Goal: Task Accomplishment & Management: Use online tool/utility

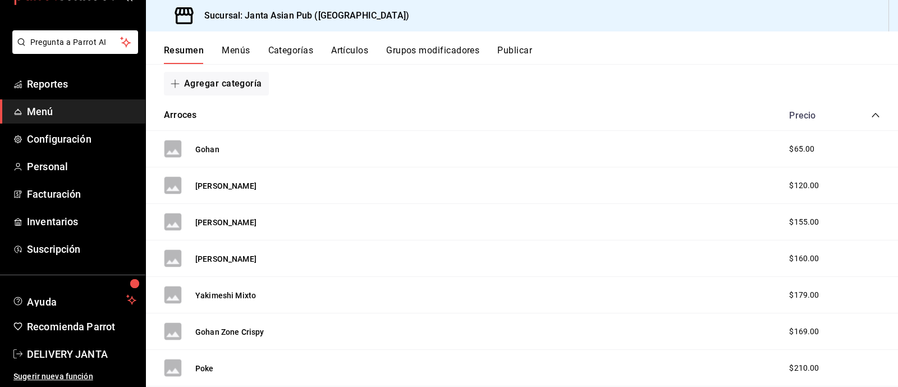
scroll to position [155, 0]
click at [135, 126] on ul "Reportes Menú Configuración Personal Facturación Inventarios Suscripción" at bounding box center [72, 166] width 145 height 189
click at [73, 137] on span "Configuración" at bounding box center [81, 139] width 109 height 15
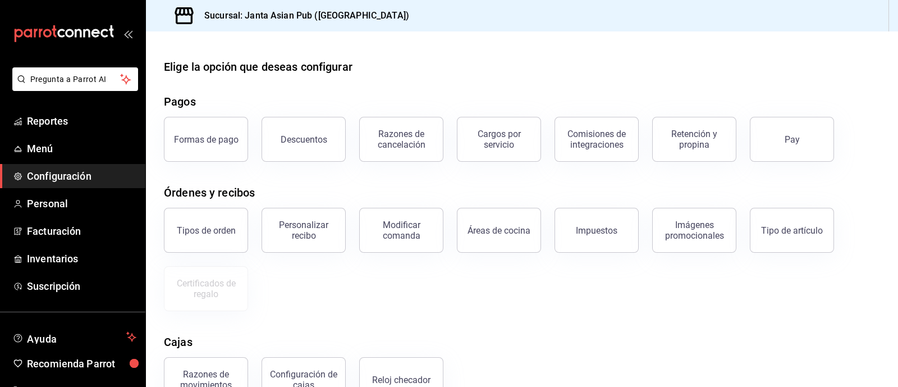
click at [126, 37] on icon "open_drawer_menu" at bounding box center [127, 33] width 9 height 9
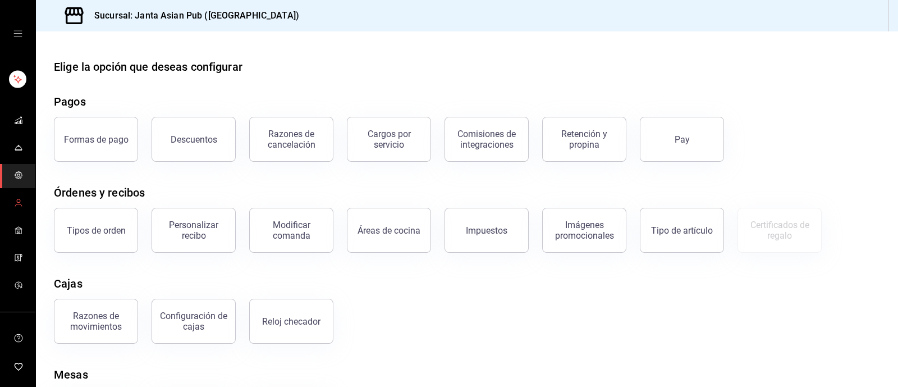
click at [15, 204] on icon "mailbox folders" at bounding box center [18, 202] width 9 height 9
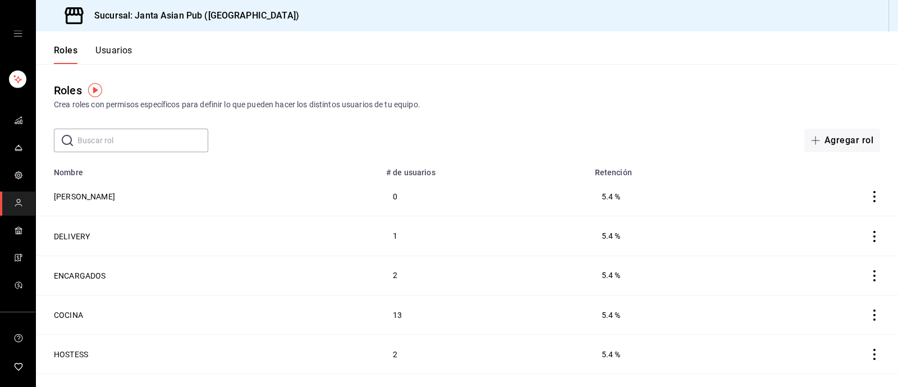
click at [120, 52] on button "Usuarios" at bounding box center [113, 54] width 37 height 19
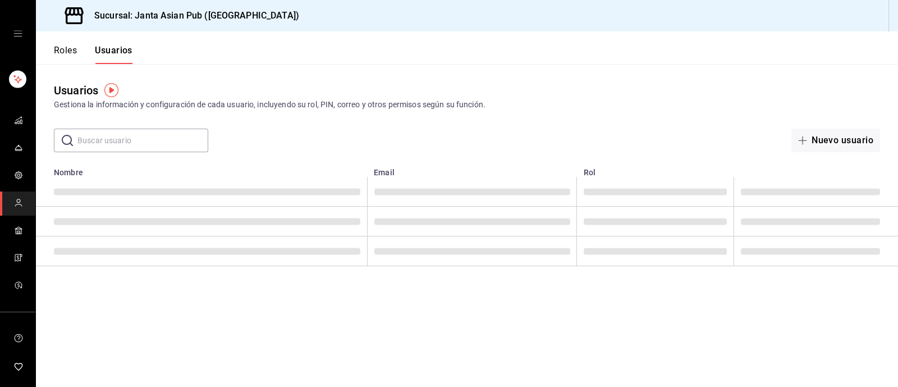
click at [17, 32] on icon "open drawer" at bounding box center [17, 33] width 9 height 9
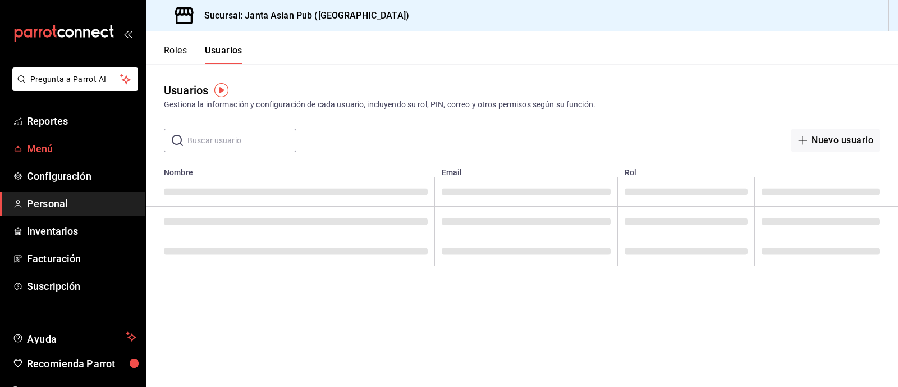
click at [40, 145] on span "Menú" at bounding box center [81, 148] width 109 height 15
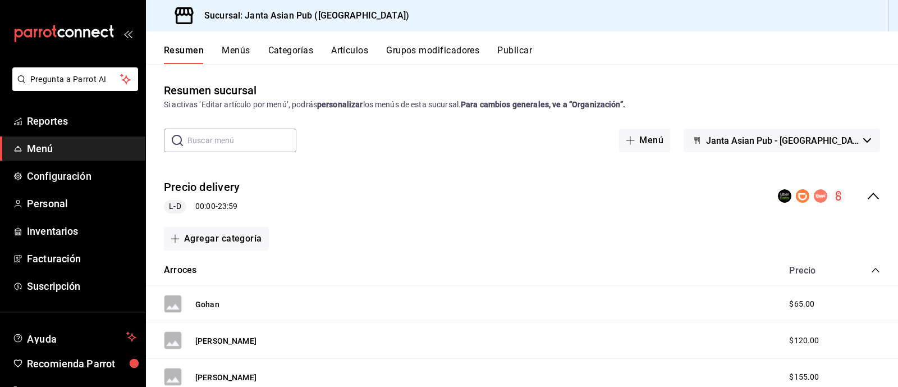
scroll to position [36, 0]
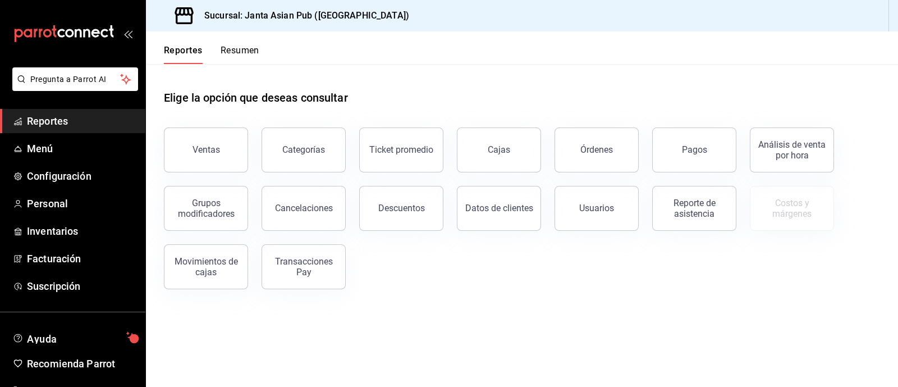
scroll to position [36, 0]
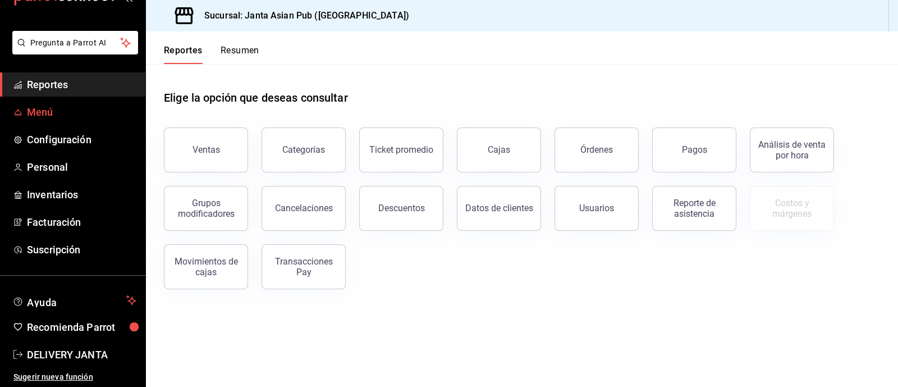
click at [70, 123] on link "Menú" at bounding box center [72, 112] width 145 height 24
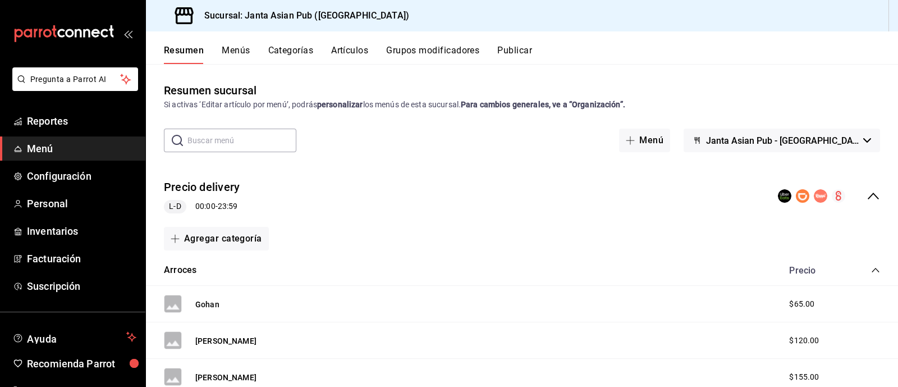
click at [514, 58] on button "Publicar" at bounding box center [514, 54] width 35 height 19
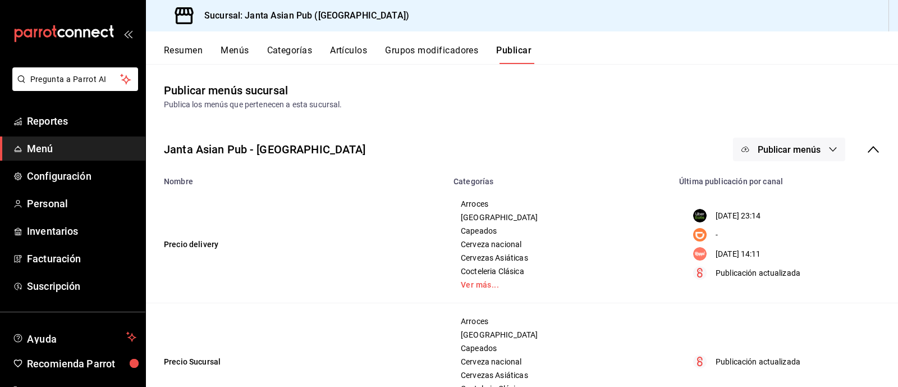
drag, startPoint x: 514, startPoint y: 58, endPoint x: 676, endPoint y: 209, distance: 221.9
click at [676, 209] on div "Resumen Menús Categorías Artículos Grupos modificadores Publicar Publicar menús…" at bounding box center [522, 208] width 752 height 355
click at [760, 164] on div "Janta Asian Pub - La Paz Publicar menús" at bounding box center [522, 149] width 752 height 42
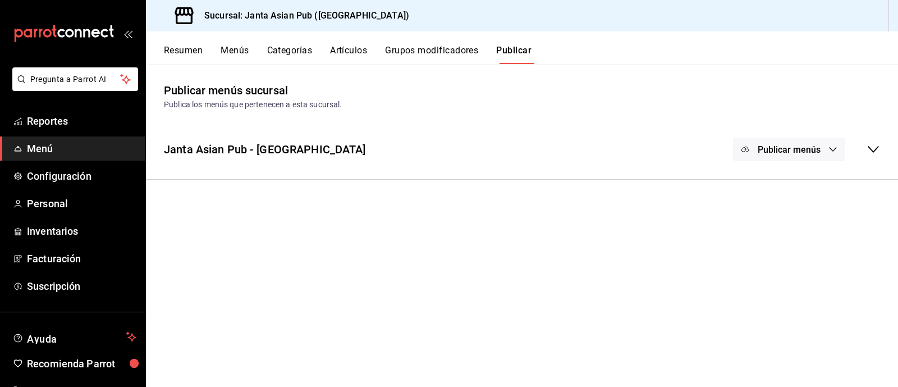
click at [760, 142] on button "Publicar menús" at bounding box center [789, 149] width 112 height 24
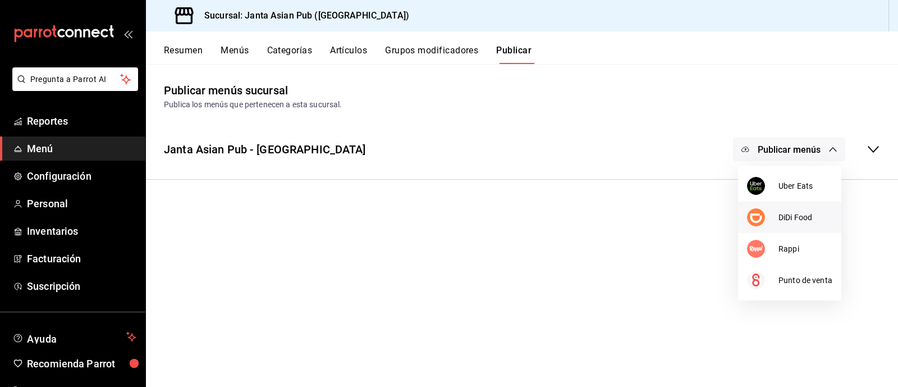
click at [788, 219] on span "DiDi Food" at bounding box center [805, 218] width 54 height 12
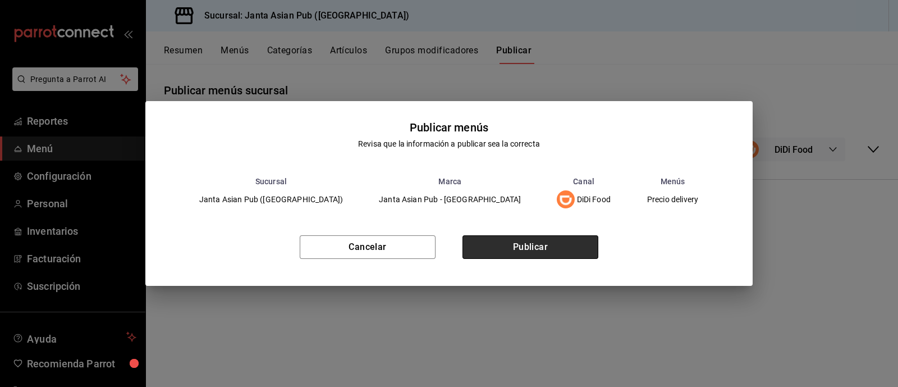
click at [538, 250] on button "Publicar" at bounding box center [530, 247] width 136 height 24
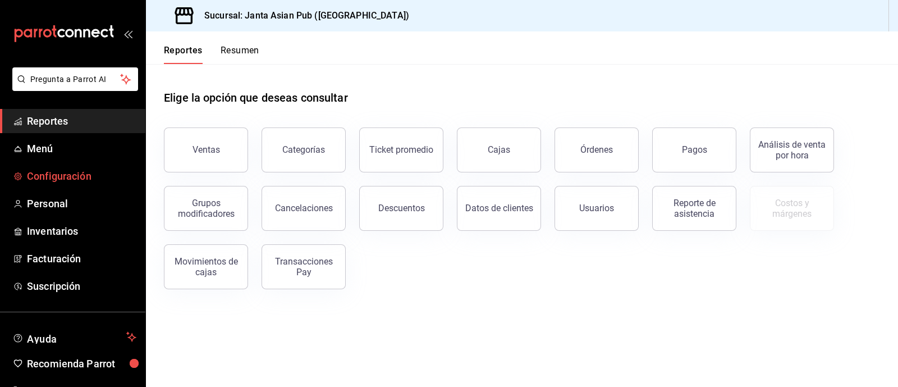
click at [80, 183] on span "Configuración" at bounding box center [81, 175] width 109 height 15
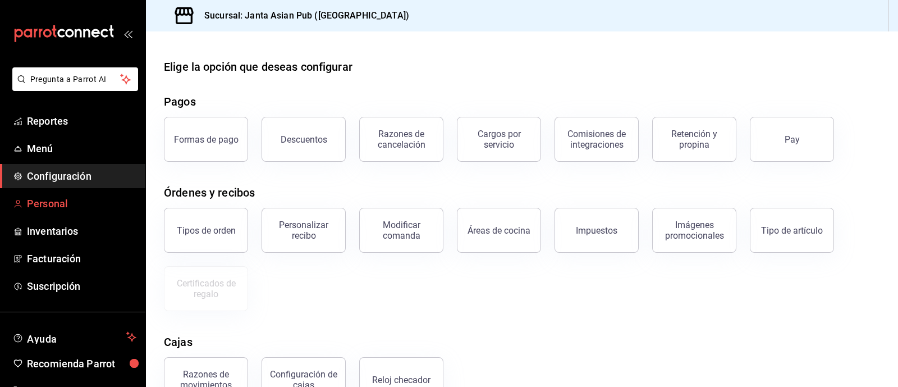
click at [50, 202] on span "Personal" at bounding box center [81, 203] width 109 height 15
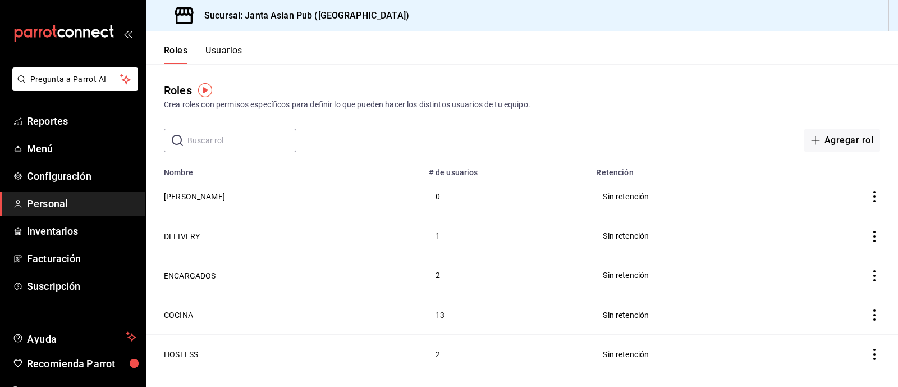
click at [52, 244] on ul "Reportes Menú Configuración Personal Inventarios Facturación Suscripción" at bounding box center [72, 203] width 145 height 189
click at [52, 245] on ul "Reportes Menú Configuración Personal Inventarios Facturación Suscripción" at bounding box center [72, 203] width 145 height 189
click at [51, 234] on span "Inventarios" at bounding box center [81, 230] width 109 height 15
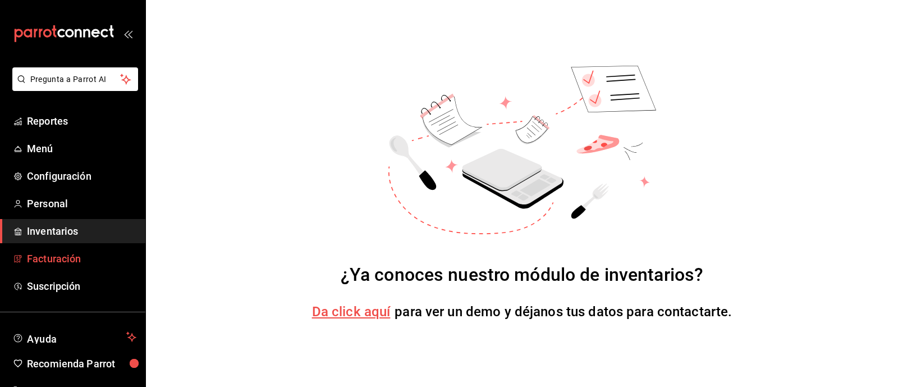
click at [58, 262] on span "Facturación" at bounding box center [81, 258] width 109 height 15
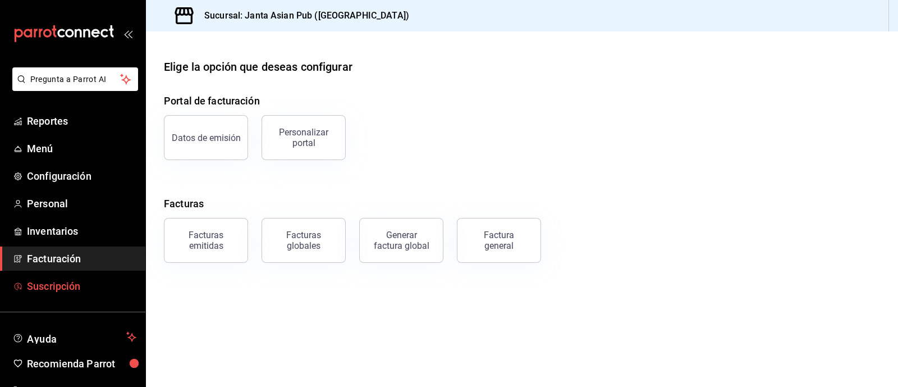
click at [59, 292] on span "Suscripción" at bounding box center [81, 285] width 109 height 15
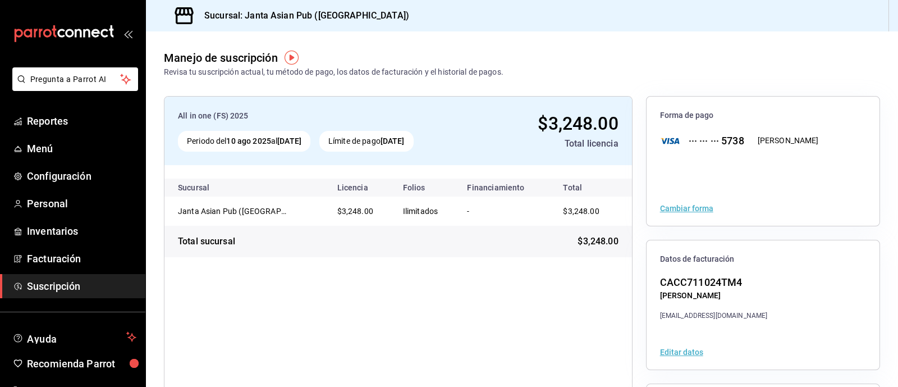
scroll to position [36, 0]
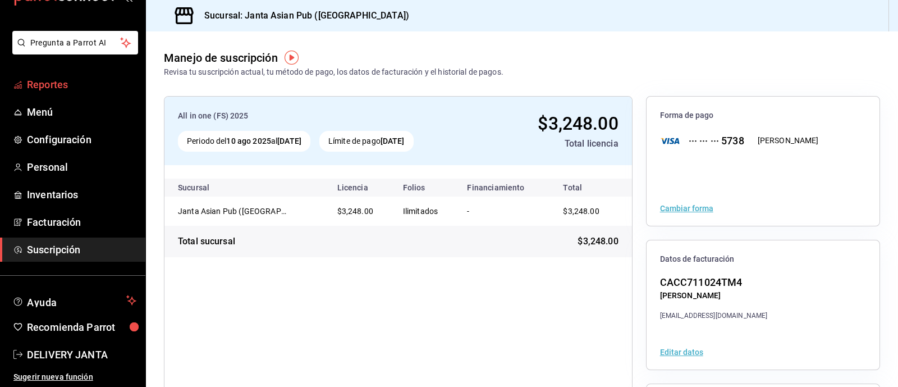
click at [61, 89] on span "Reportes" at bounding box center [81, 84] width 109 height 15
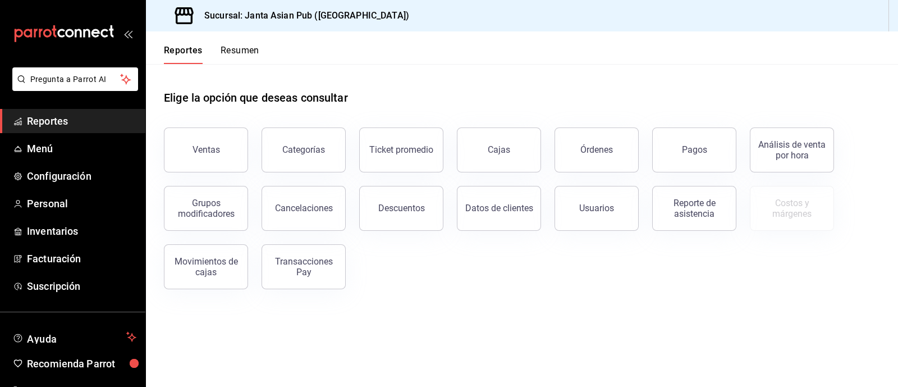
click at [77, 27] on icon "mailbox folders" at bounding box center [63, 33] width 101 height 17
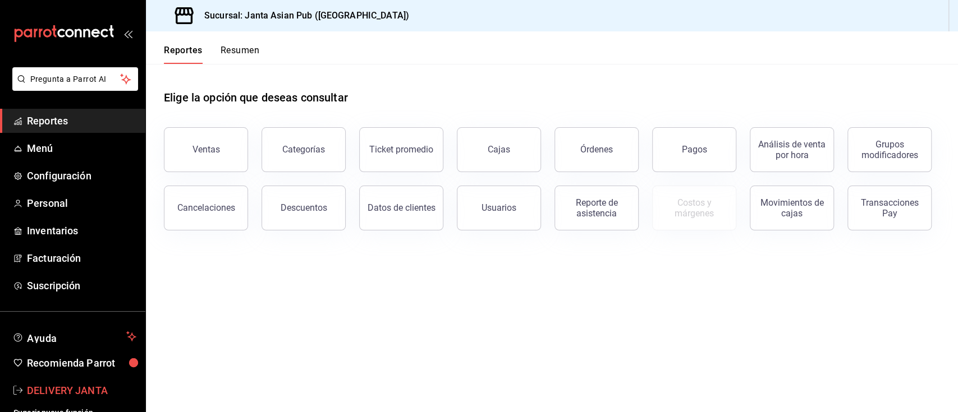
drag, startPoint x: 849, startPoint y: 0, endPoint x: 36, endPoint y: 397, distance: 904.6
click at [36, 386] on span "DELIVERY JANTA" at bounding box center [81, 390] width 109 height 15
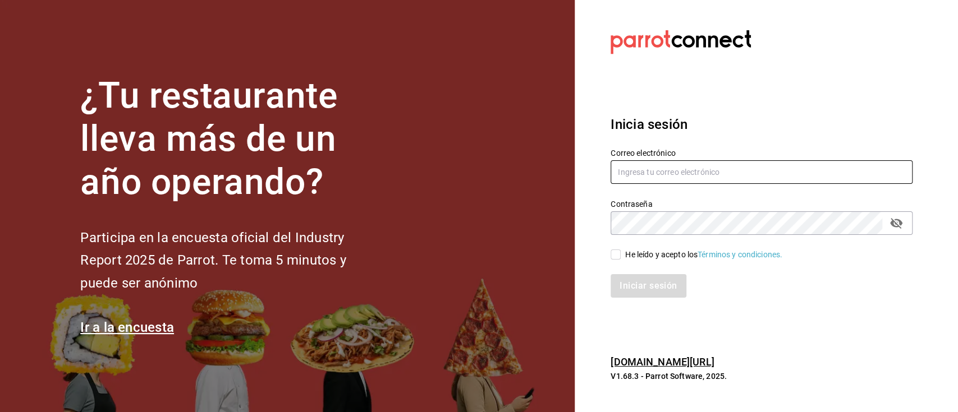
click at [653, 180] on input "text" at bounding box center [761, 172] width 302 height 24
paste input "Administracion@sushizone.com"
type input "Administracion@sushizone.com"
click at [897, 291] on section "Datos incorrectos. Verifica que tu Correo o Contraseña estén bien escritos. Ini…" at bounding box center [757, 206] width 365 height 412
click at [619, 254] on input "He leído y acepto los Términos y condiciones." at bounding box center [615, 255] width 10 height 10
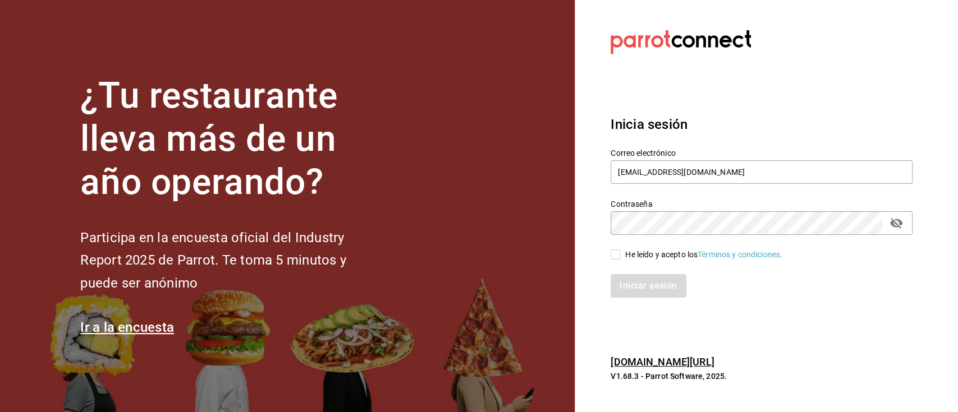
checkbox input "true"
click at [645, 286] on button "Iniciar sesión" at bounding box center [648, 286] width 76 height 24
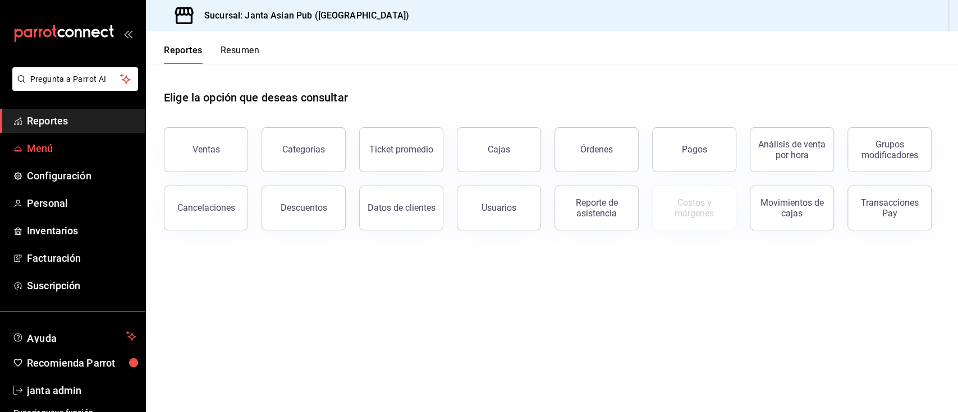
click at [76, 141] on span "Menú" at bounding box center [81, 148] width 109 height 15
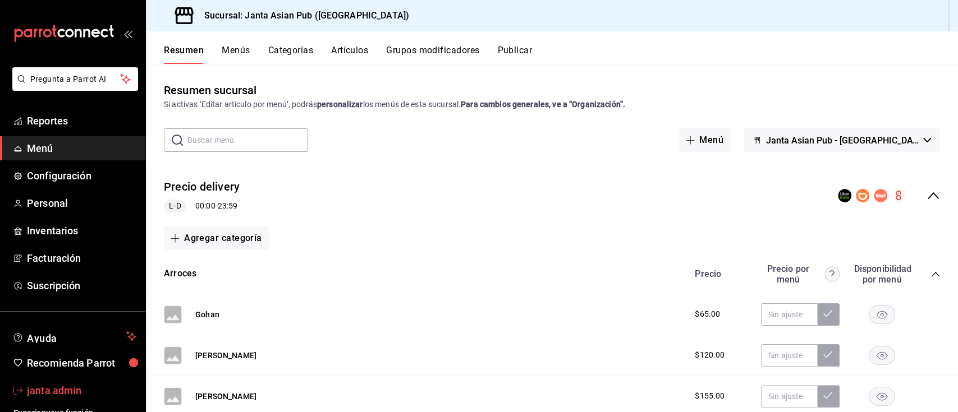
click at [61, 394] on span "janta admin" at bounding box center [81, 390] width 109 height 15
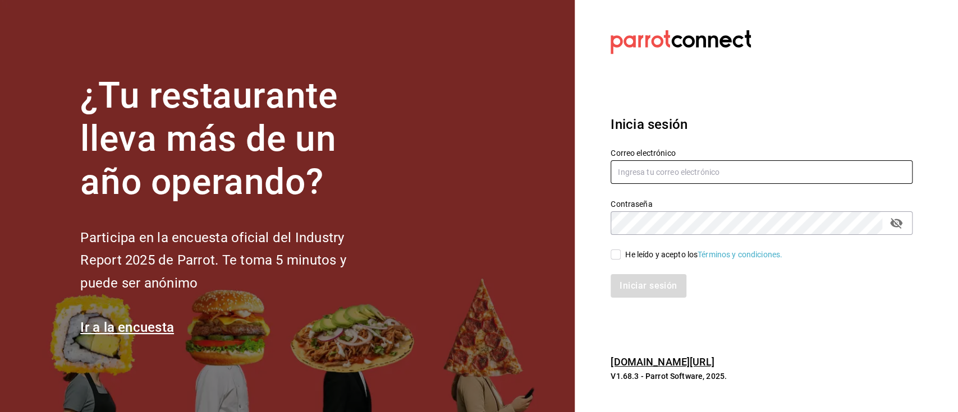
click at [730, 183] on input "text" at bounding box center [761, 172] width 302 height 24
paste input "[EMAIL_ADDRESS][DOMAIN_NAME]"
type input "[EMAIL_ADDRESS][DOMAIN_NAME]"
click at [619, 257] on input "He leído y acepto los Términos y condiciones." at bounding box center [615, 255] width 10 height 10
checkbox input "true"
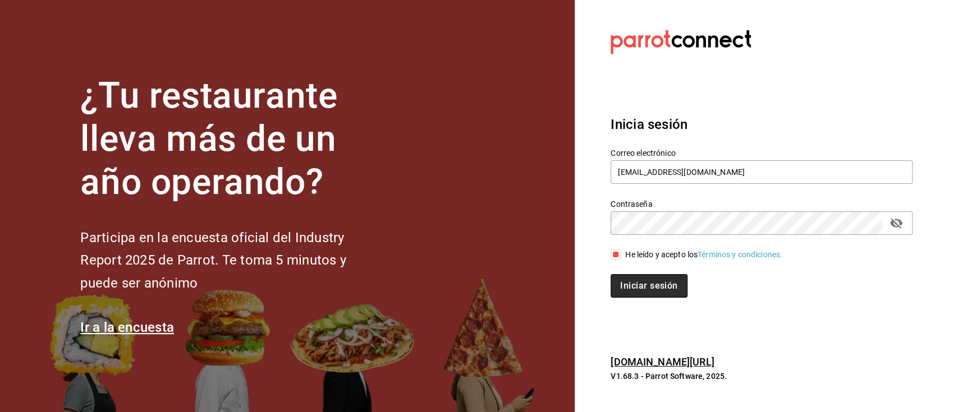
click at [627, 288] on button "Iniciar sesión" at bounding box center [648, 286] width 76 height 24
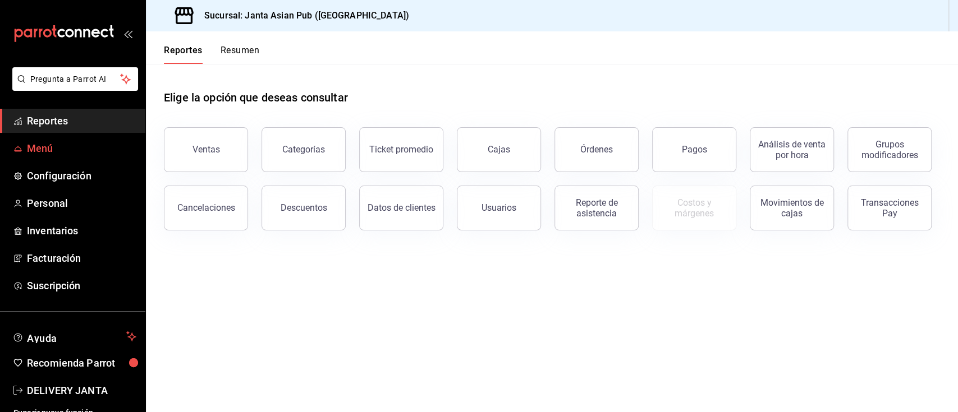
click at [70, 158] on link "Menú" at bounding box center [72, 148] width 145 height 24
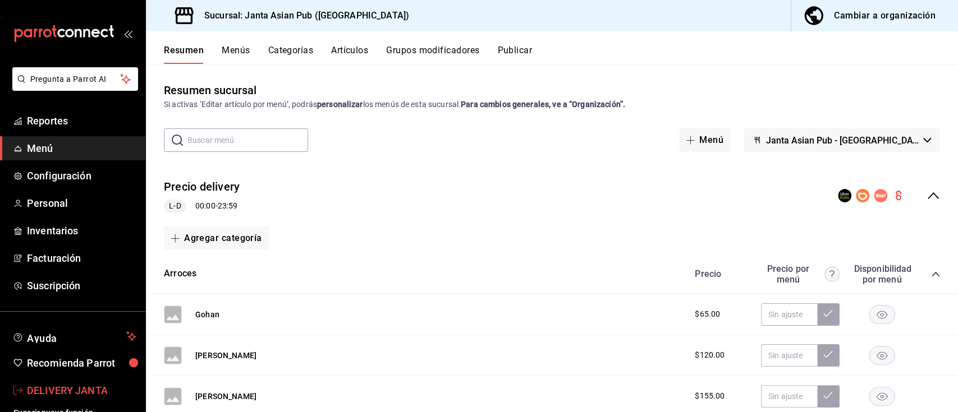
click at [70, 387] on span "DELIVERY JANTA" at bounding box center [81, 390] width 109 height 15
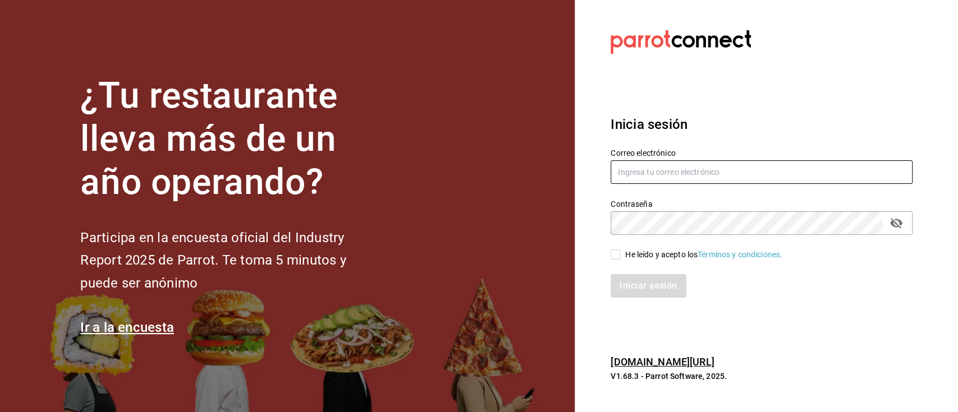
click at [645, 168] on input "text" at bounding box center [761, 172] width 302 height 24
paste input "jantaparrot62@gmail.com"
type input "jantaparrot62@gmail.com"
click at [619, 257] on input "He leído y acepto los Términos y condiciones." at bounding box center [615, 255] width 10 height 10
checkbox input "true"
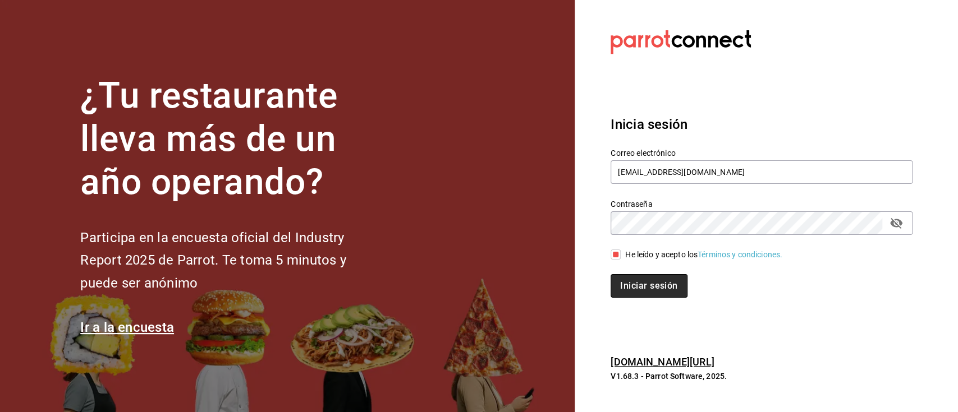
click at [636, 285] on button "Iniciar sesión" at bounding box center [648, 286] width 76 height 24
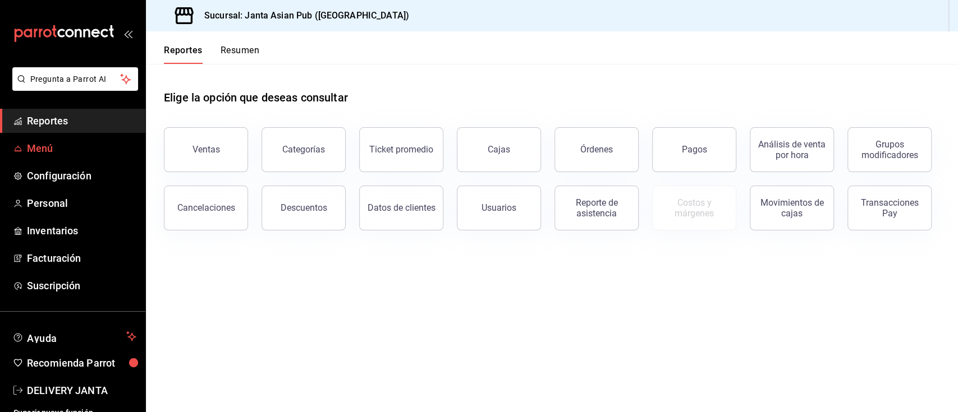
click at [112, 143] on span "Menú" at bounding box center [81, 148] width 109 height 15
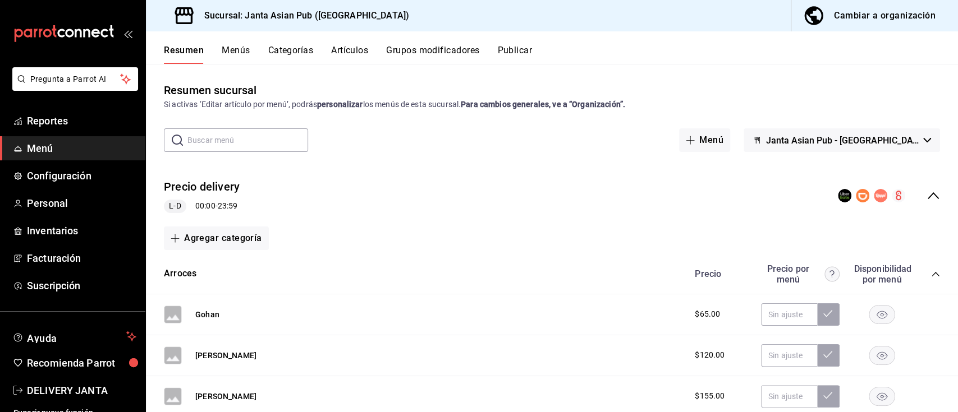
click at [233, 45] on button "Menús" at bounding box center [236, 54] width 28 height 19
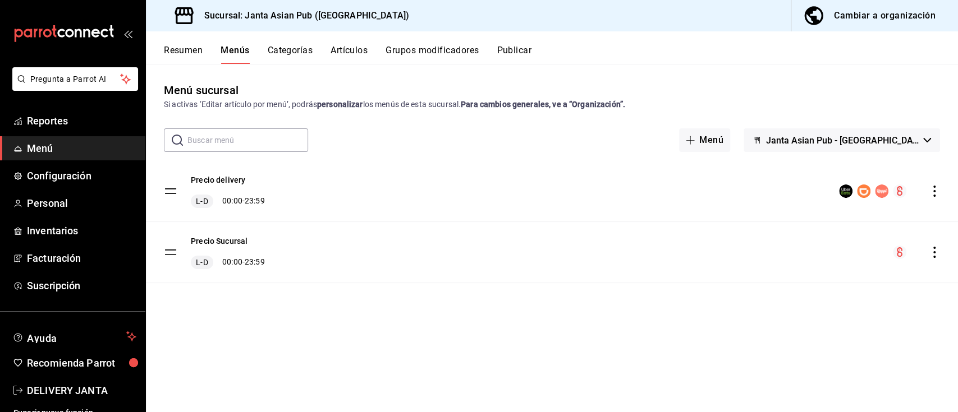
click at [934, 190] on icon "actions" at bounding box center [934, 191] width 2 height 11
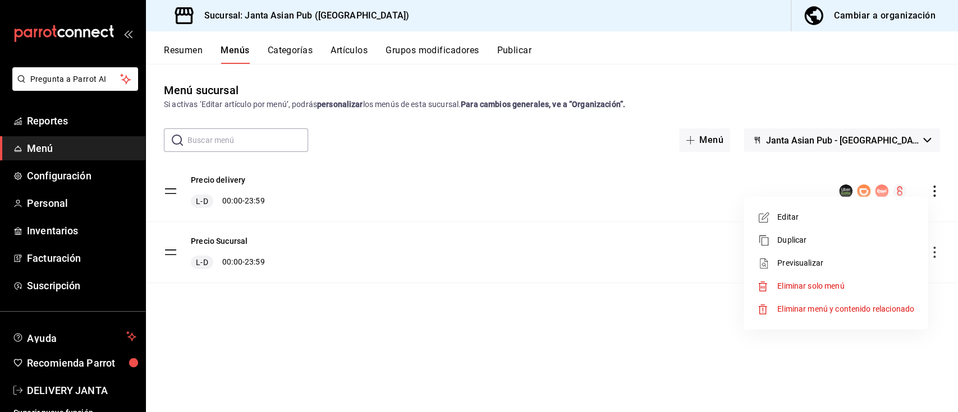
click at [815, 219] on span "Editar" at bounding box center [845, 218] width 137 height 12
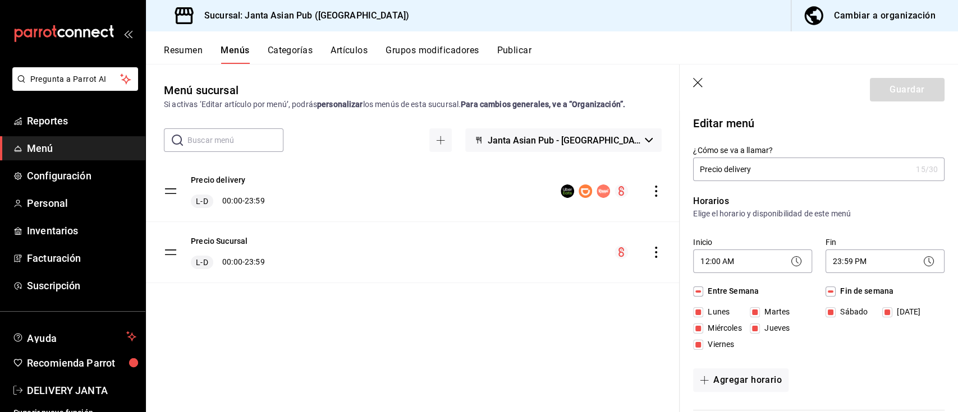
click at [789, 261] on icon at bounding box center [795, 261] width 13 height 13
click at [789, 263] on icon at bounding box center [795, 261] width 13 height 13
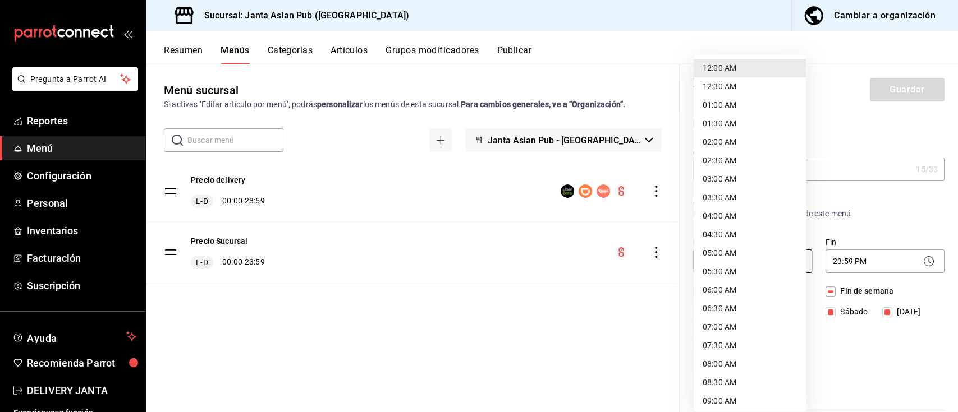
click at [725, 260] on body "Pregunta a Parrot AI Reportes Menú Configuración Personal Inventarios Facturaci…" at bounding box center [479, 206] width 958 height 412
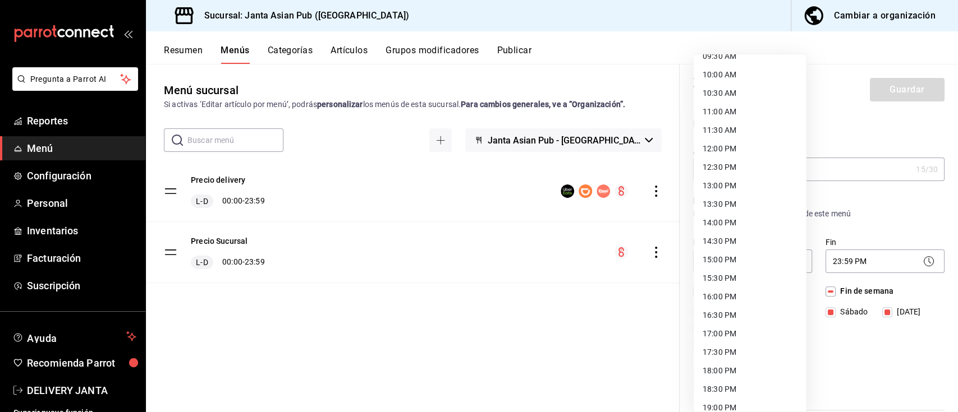
click at [728, 186] on li "13:00 PM" at bounding box center [750, 186] width 112 height 19
type input "13:00"
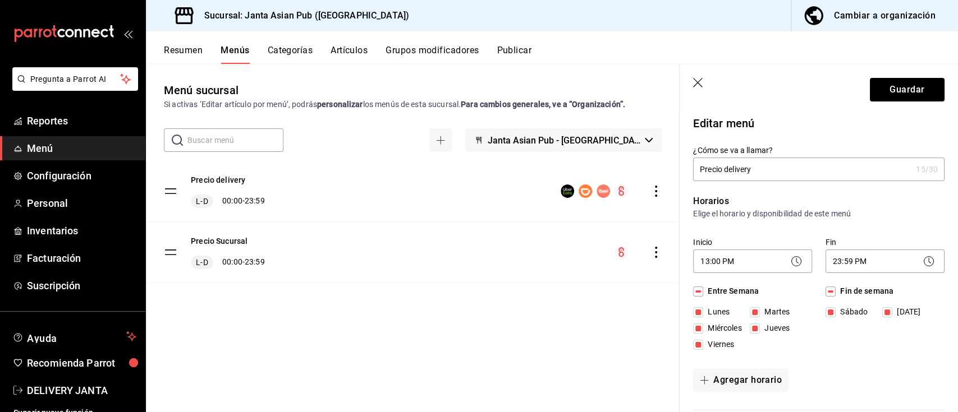
click at [922, 259] on icon at bounding box center [928, 261] width 13 height 13
click at [922, 265] on icon at bounding box center [928, 261] width 13 height 13
click at [861, 264] on body "Pregunta a Parrot AI Reportes Menú Configuración Personal Inventarios Facturaci…" at bounding box center [479, 206] width 958 height 412
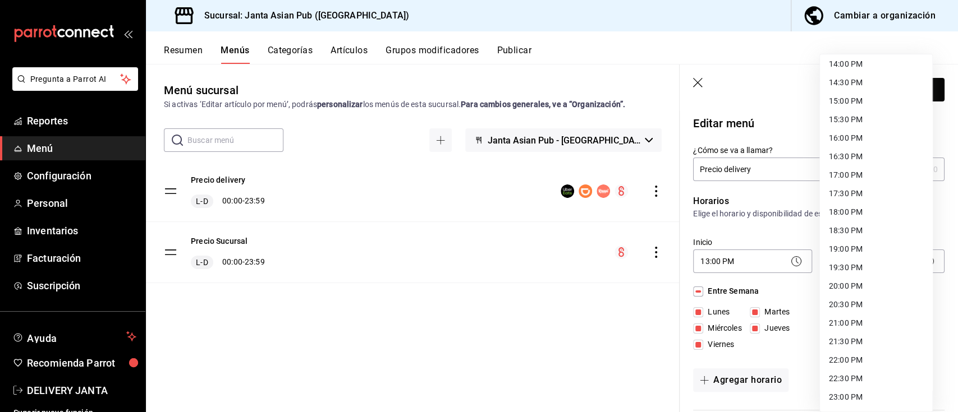
scroll to position [521, 0]
click at [844, 251] on li "19:00 PM" at bounding box center [876, 251] width 112 height 19
type input "19:00"
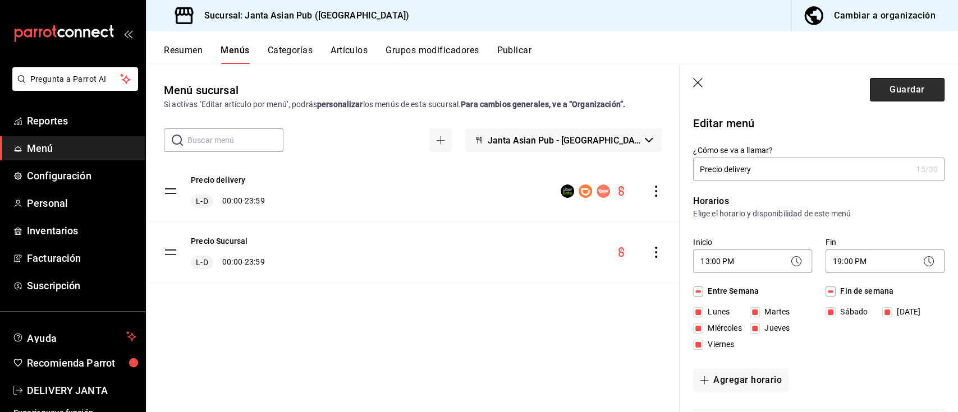
click at [906, 90] on button "Guardar" at bounding box center [907, 90] width 75 height 24
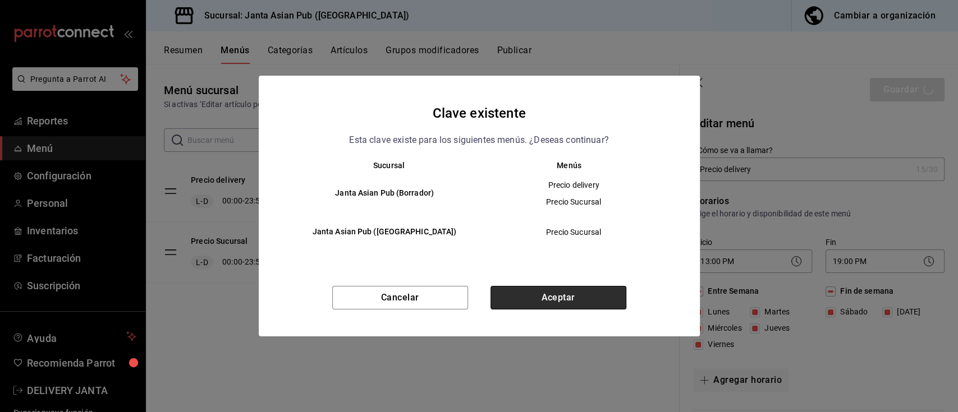
click at [516, 293] on button "Aceptar" at bounding box center [558, 298] width 136 height 24
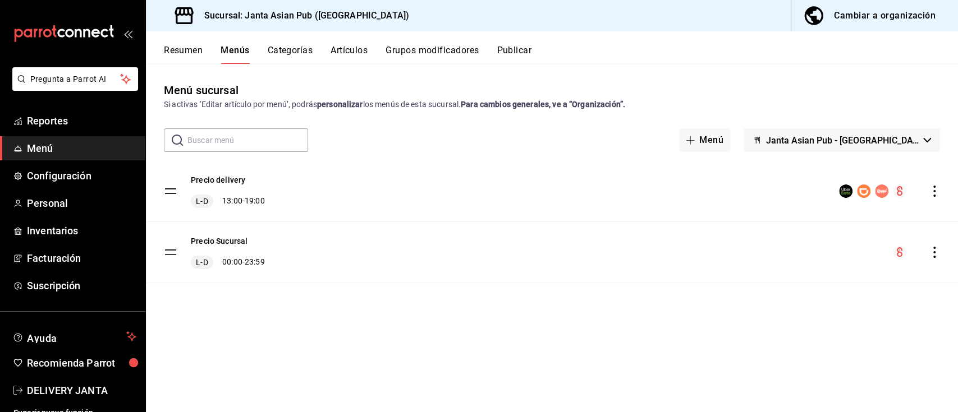
click at [519, 54] on button "Publicar" at bounding box center [514, 54] width 35 height 19
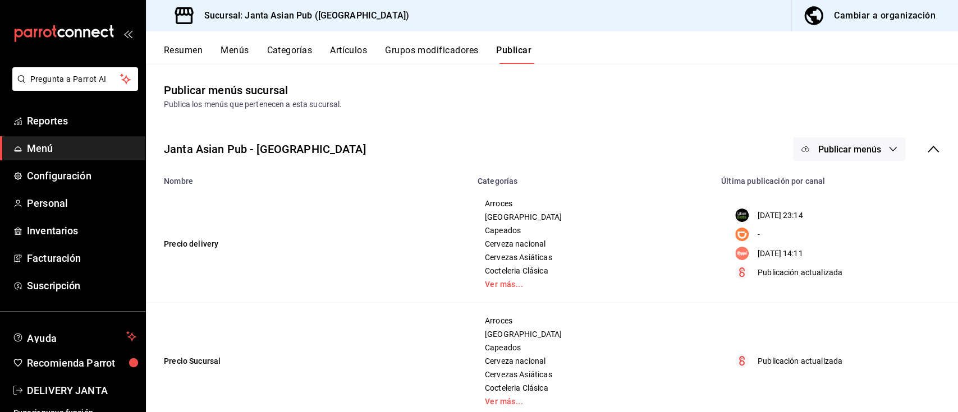
click at [848, 150] on span "Publicar menús" at bounding box center [849, 149] width 63 height 11
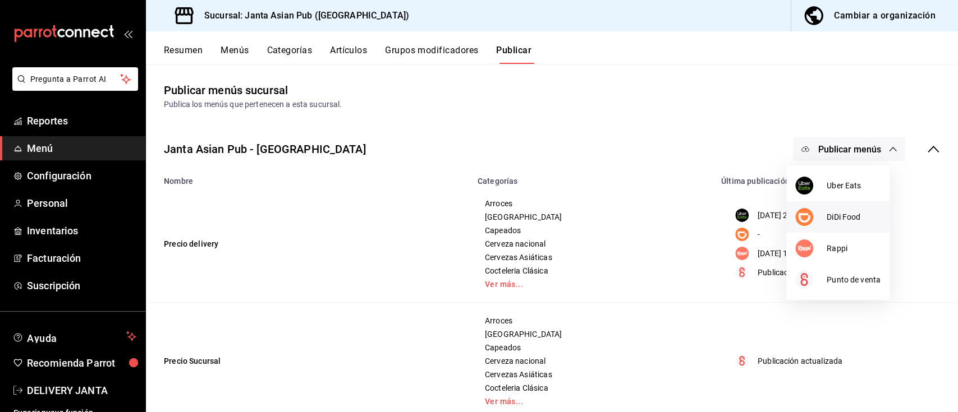
click at [845, 215] on span "DiDi Food" at bounding box center [853, 218] width 54 height 12
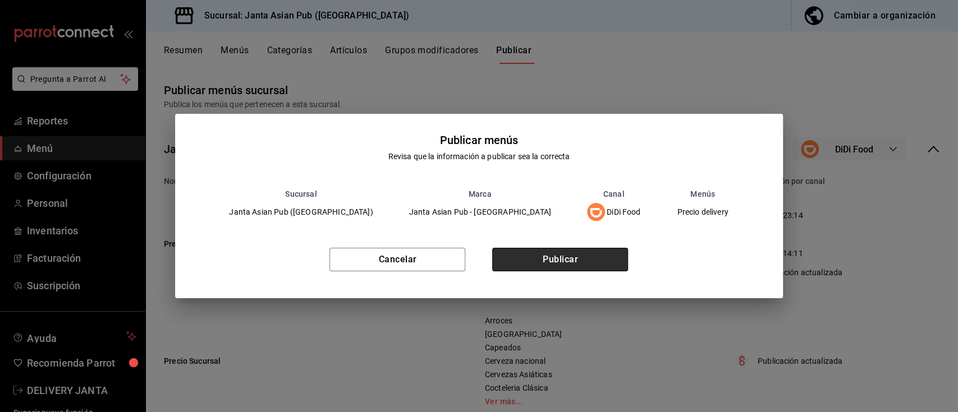
click at [548, 269] on button "Publicar" at bounding box center [560, 260] width 136 height 24
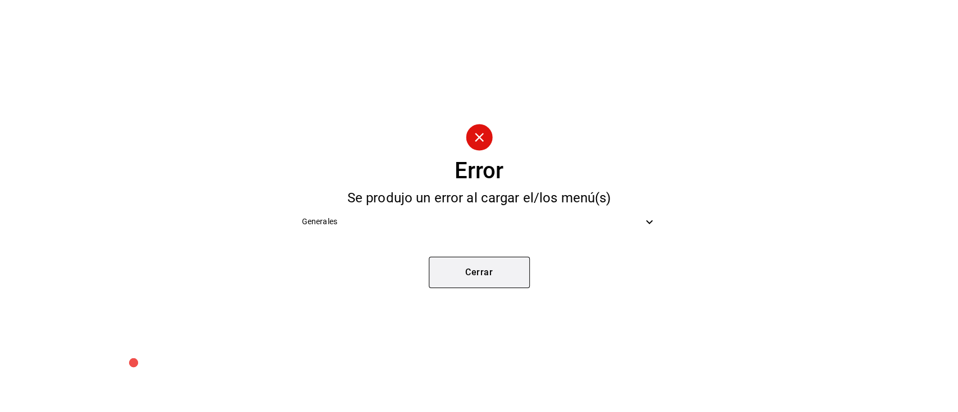
click at [452, 267] on button "Cerrar" at bounding box center [479, 272] width 101 height 31
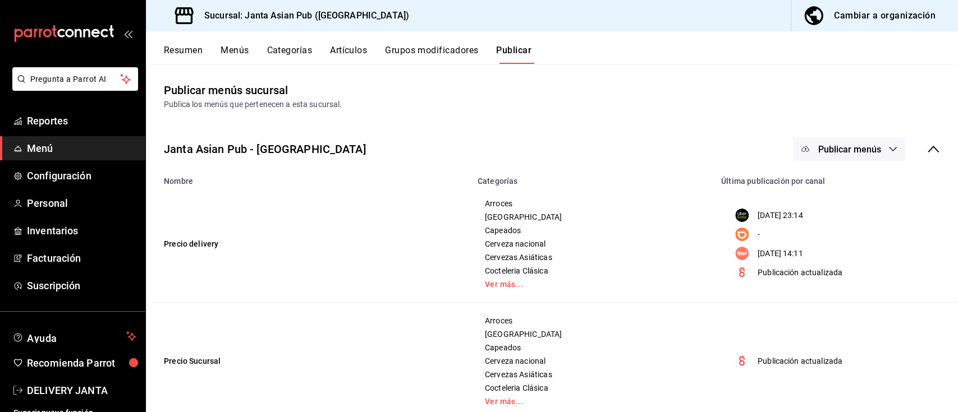
click at [182, 50] on button "Resumen" at bounding box center [183, 54] width 39 height 19
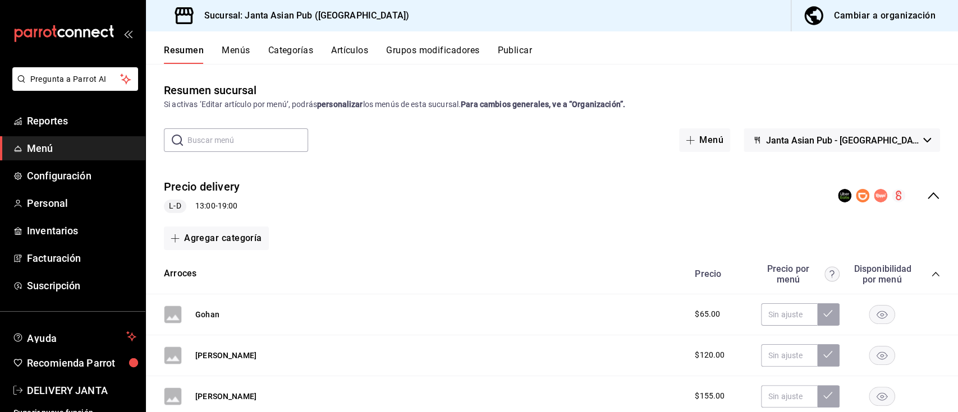
click at [229, 48] on button "Menús" at bounding box center [236, 54] width 28 height 19
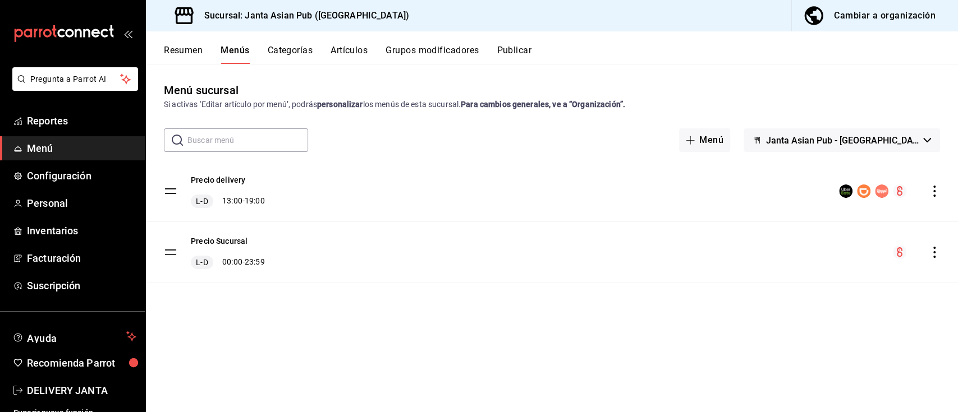
click at [839, 143] on span "Janta Asian Pub - [GEOGRAPHIC_DATA]" at bounding box center [842, 140] width 153 height 11
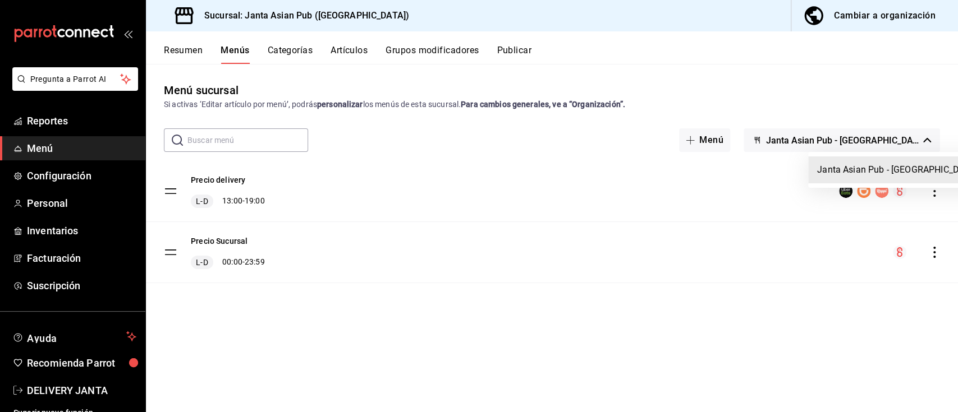
click at [438, 200] on div at bounding box center [479, 206] width 958 height 412
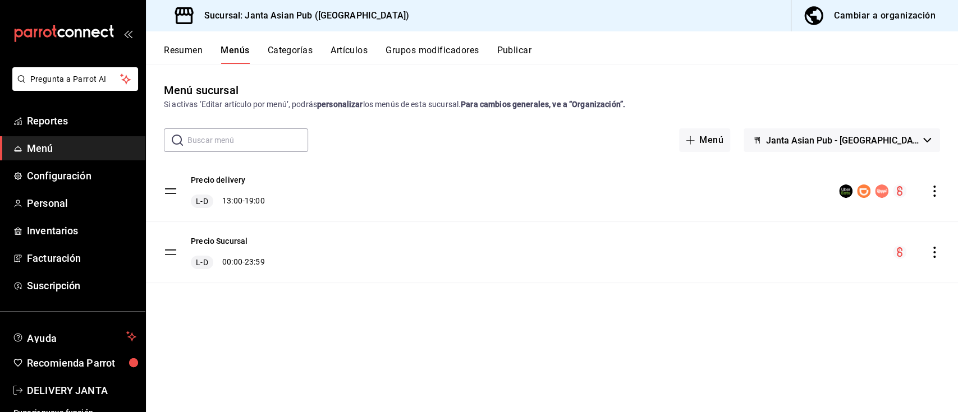
click at [920, 141] on button "Janta Asian Pub - [GEOGRAPHIC_DATA]" at bounding box center [841, 140] width 196 height 24
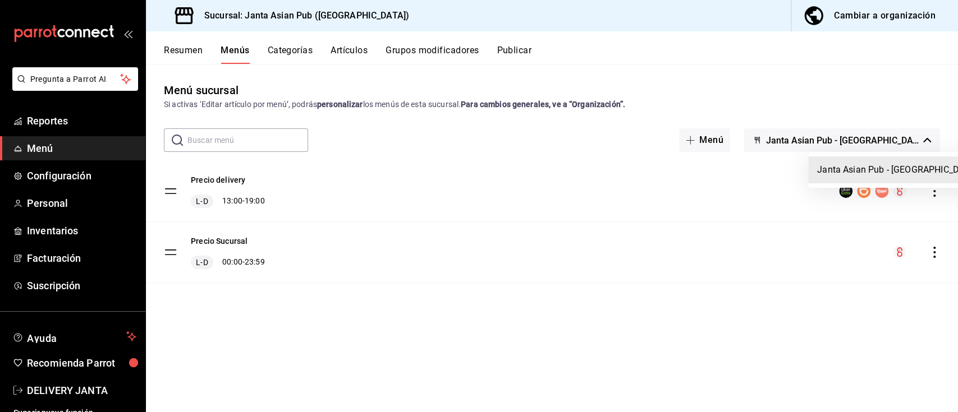
click at [284, 188] on div at bounding box center [479, 206] width 958 height 412
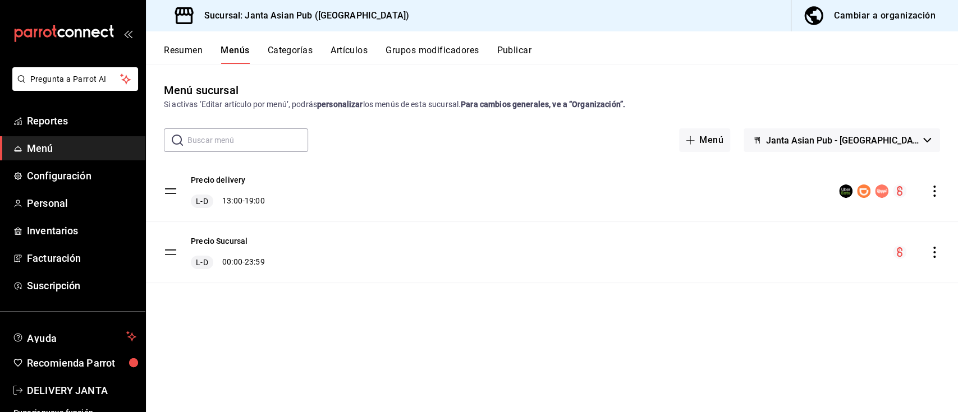
click at [873, 145] on span "Janta Asian Pub - [GEOGRAPHIC_DATA]" at bounding box center [842, 140] width 153 height 11
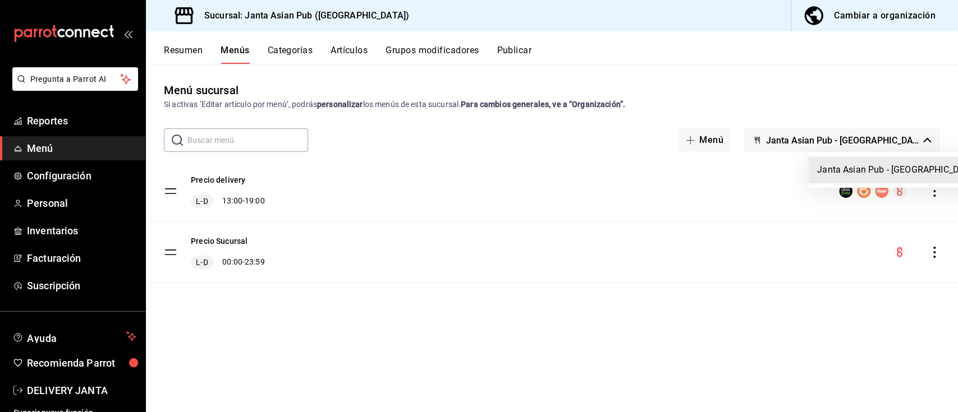
click at [172, 53] on div at bounding box center [479, 206] width 958 height 412
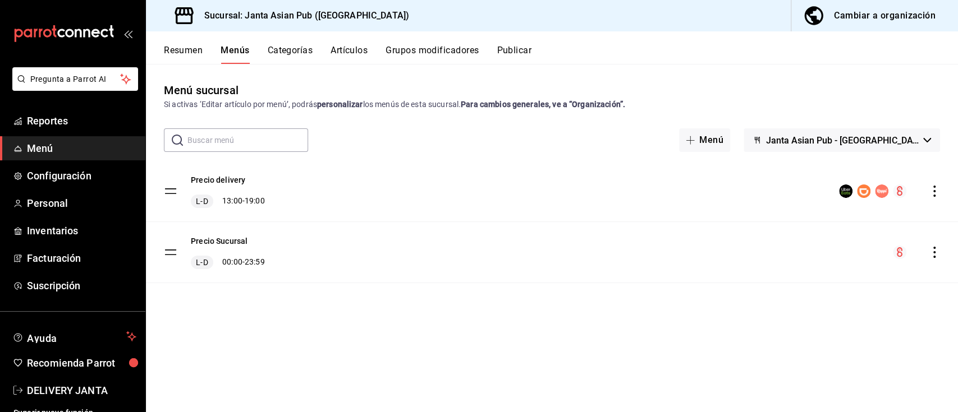
click at [513, 52] on button "Publicar" at bounding box center [514, 54] width 35 height 19
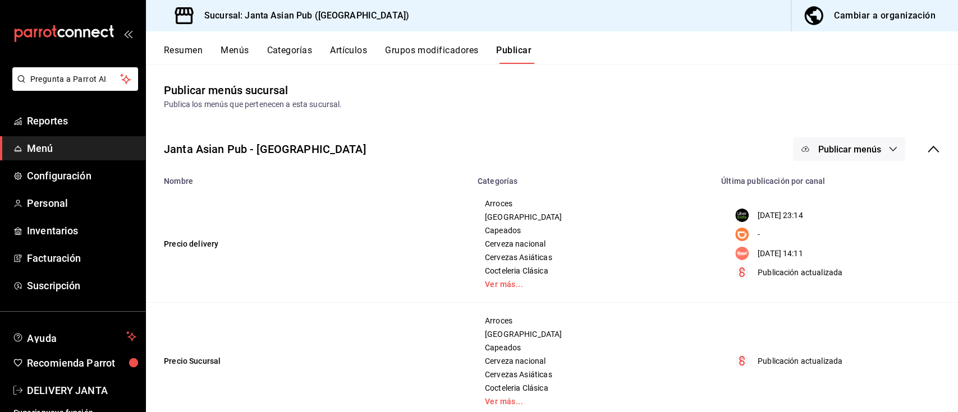
click at [835, 150] on span "Publicar menús" at bounding box center [849, 149] width 63 height 11
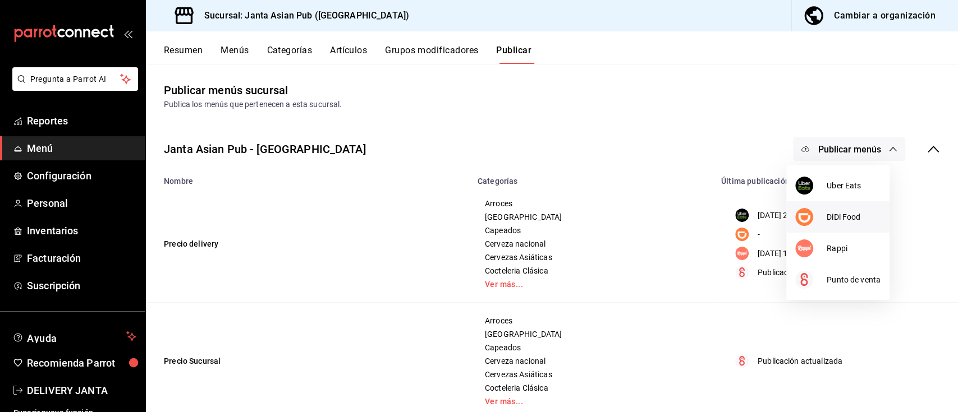
click at [840, 215] on span "DiDi Food" at bounding box center [853, 218] width 54 height 12
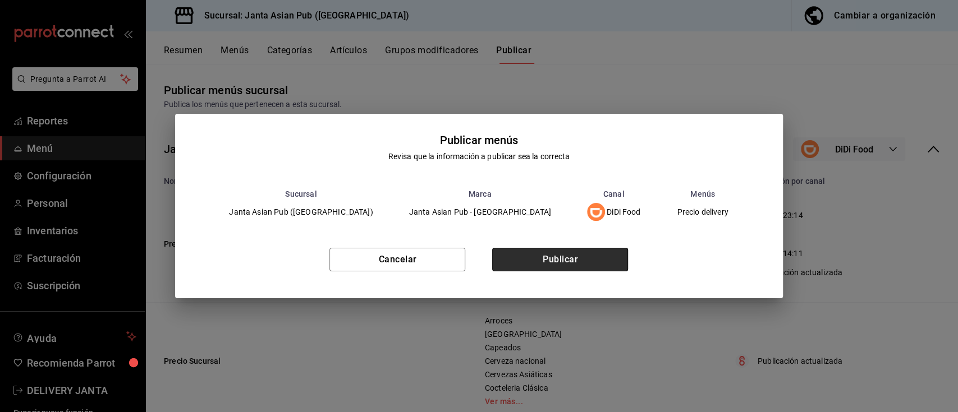
click at [540, 254] on button "Publicar" at bounding box center [560, 260] width 136 height 24
